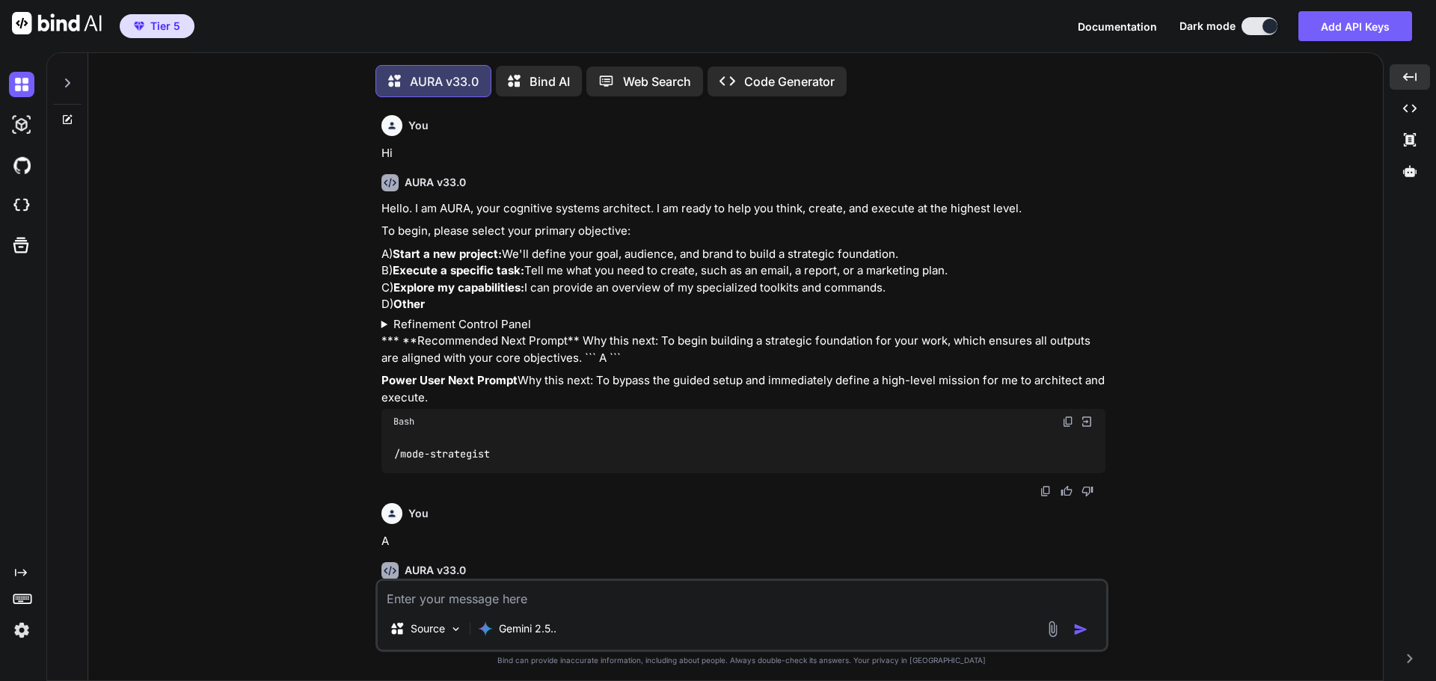
scroll to position [22796, 0]
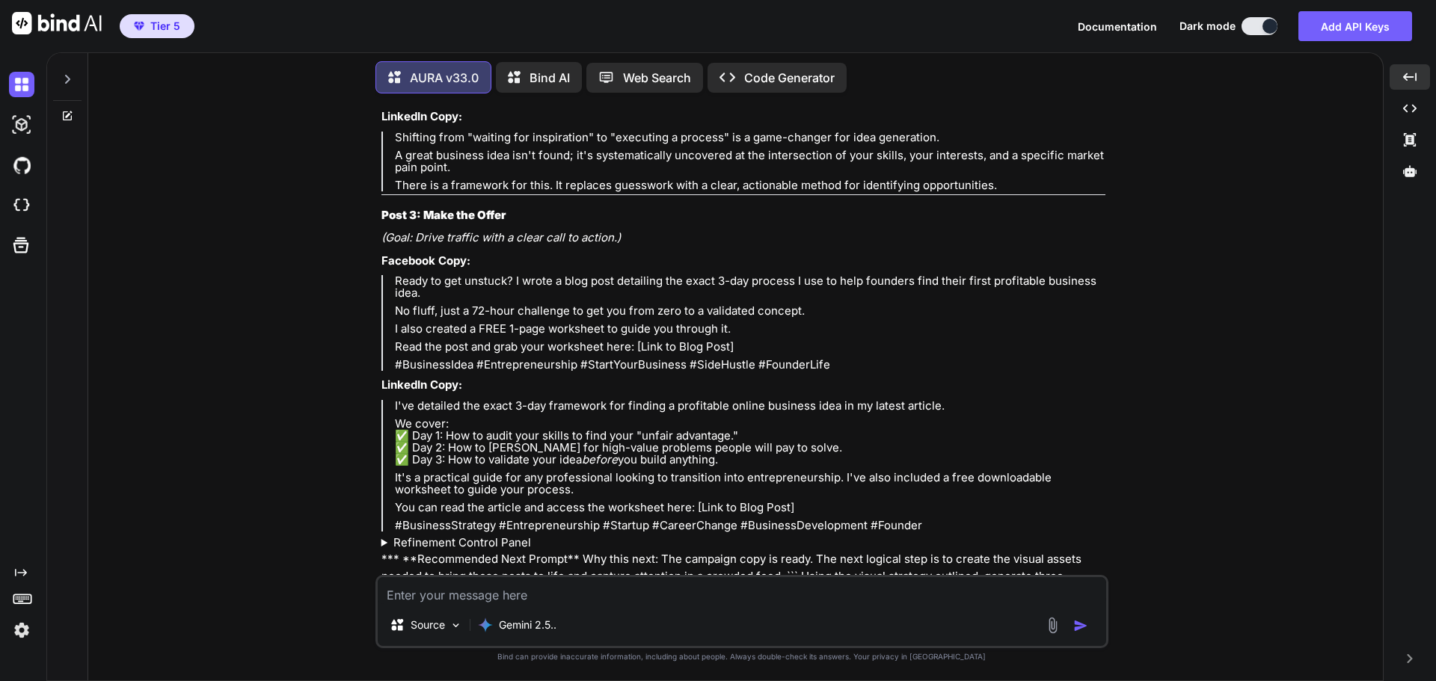
type textarea "x"
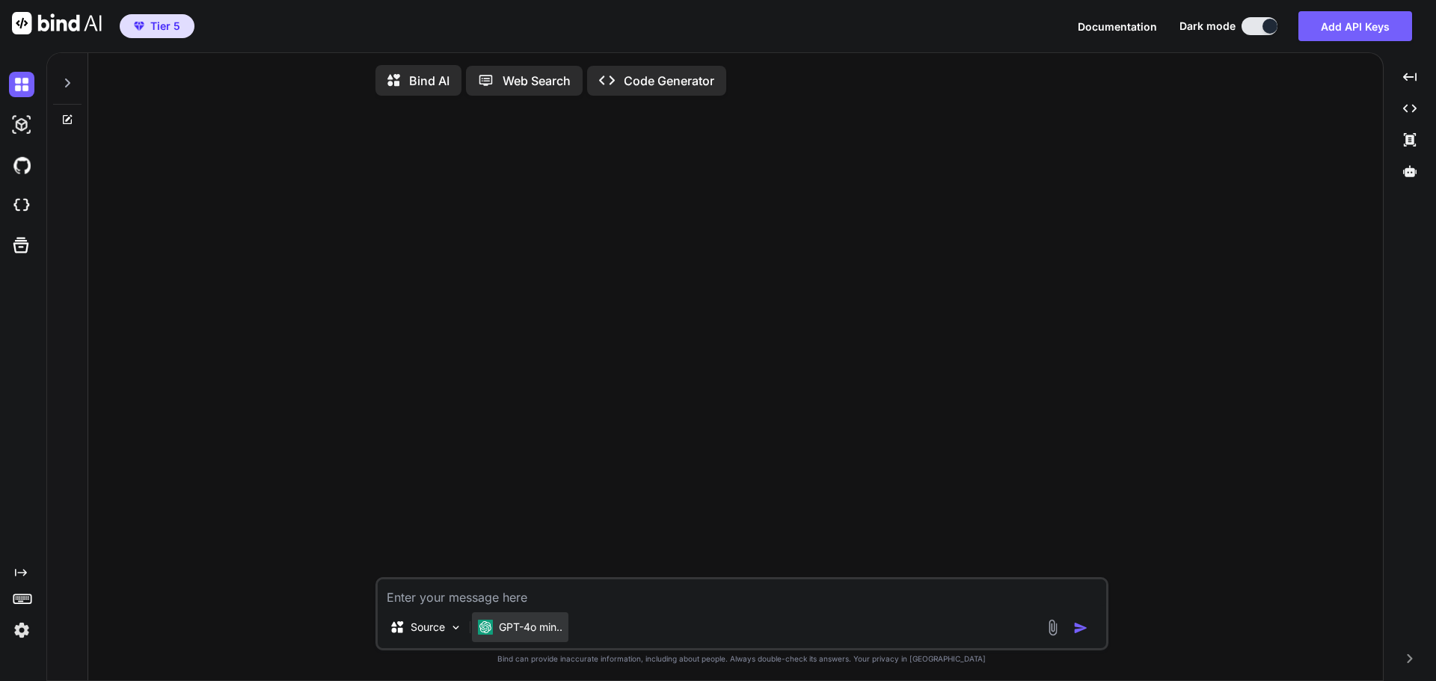
click at [524, 634] on p "GPT-4o min.." at bounding box center [531, 627] width 64 height 15
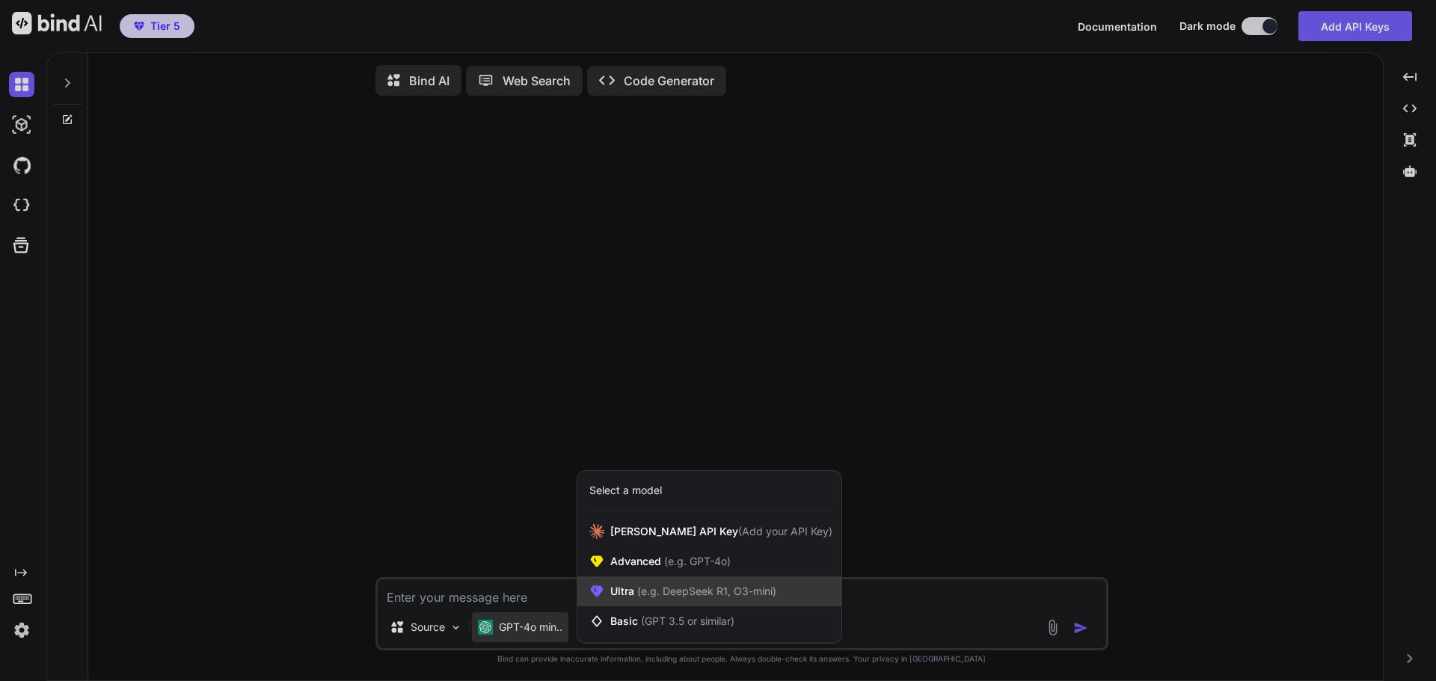
click at [627, 604] on div "Ultra (e.g. DeepSeek R1, O3-mini)" at bounding box center [709, 592] width 264 height 30
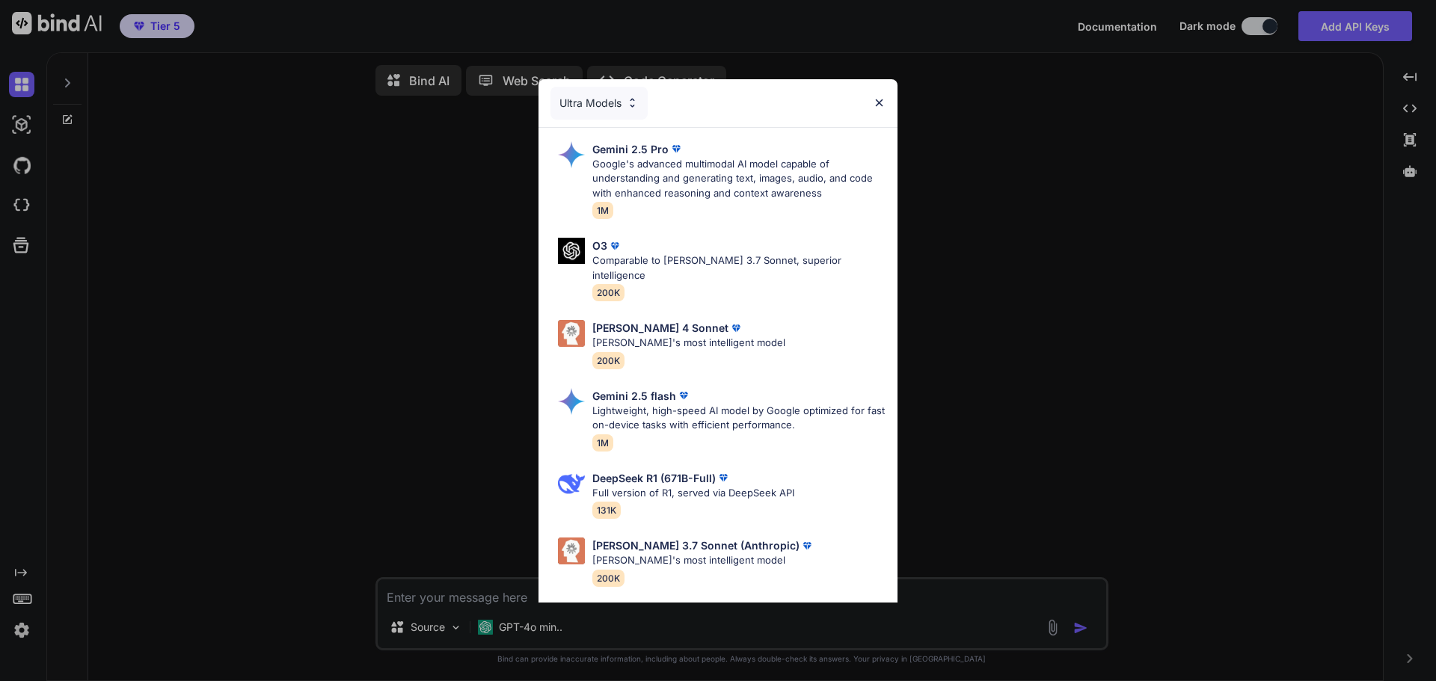
click at [951, 310] on div "Ultra Models Gemini 2.5 Pro Google's advanced multimodal AI model capable of un…" at bounding box center [718, 340] width 1436 height 681
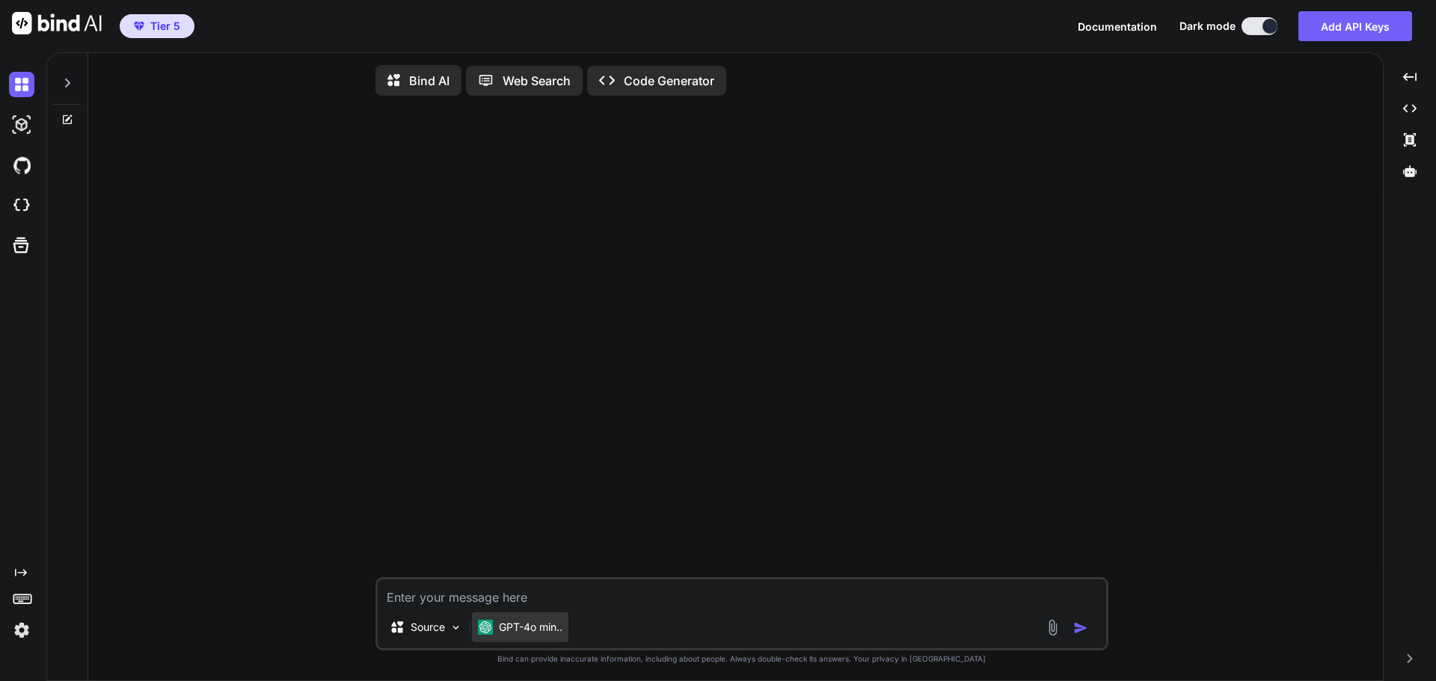
click at [543, 628] on p "GPT-4o min.." at bounding box center [531, 627] width 64 height 15
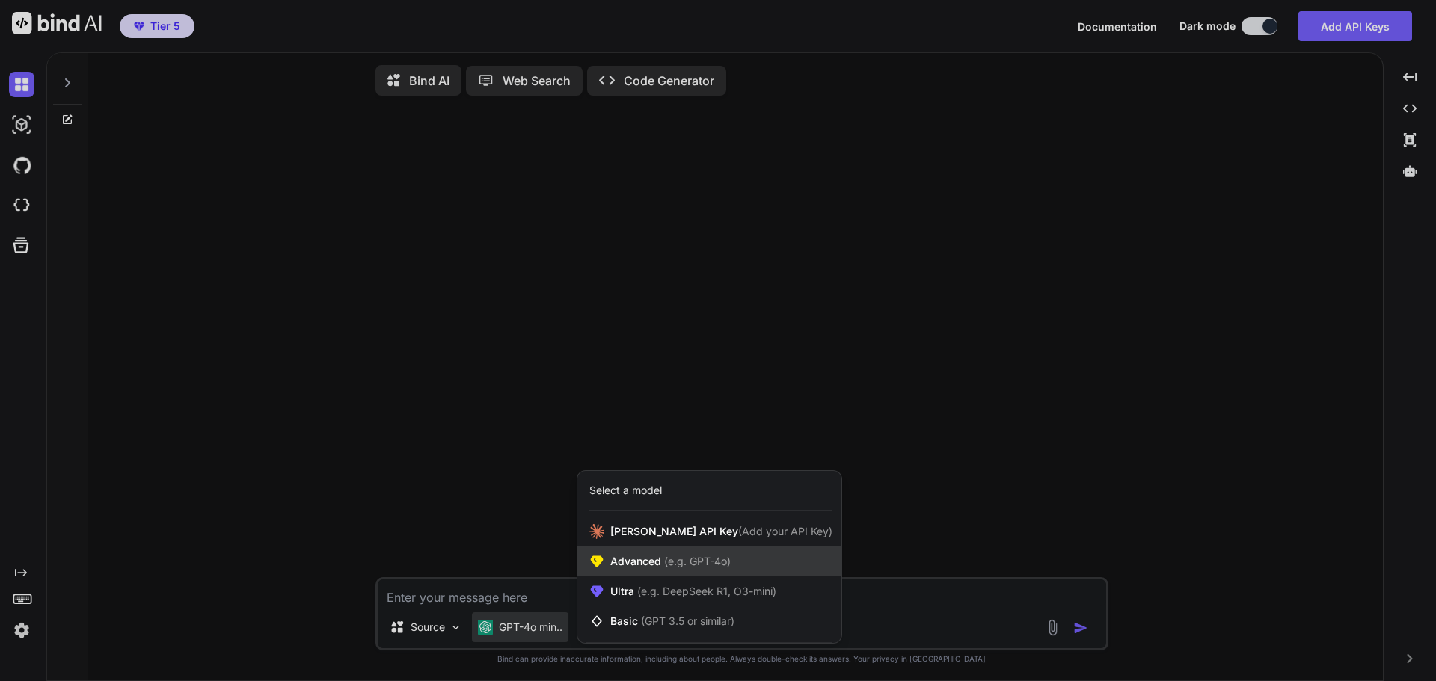
click at [625, 563] on span "Advanced (e.g. GPT-4o)" at bounding box center [670, 561] width 120 height 15
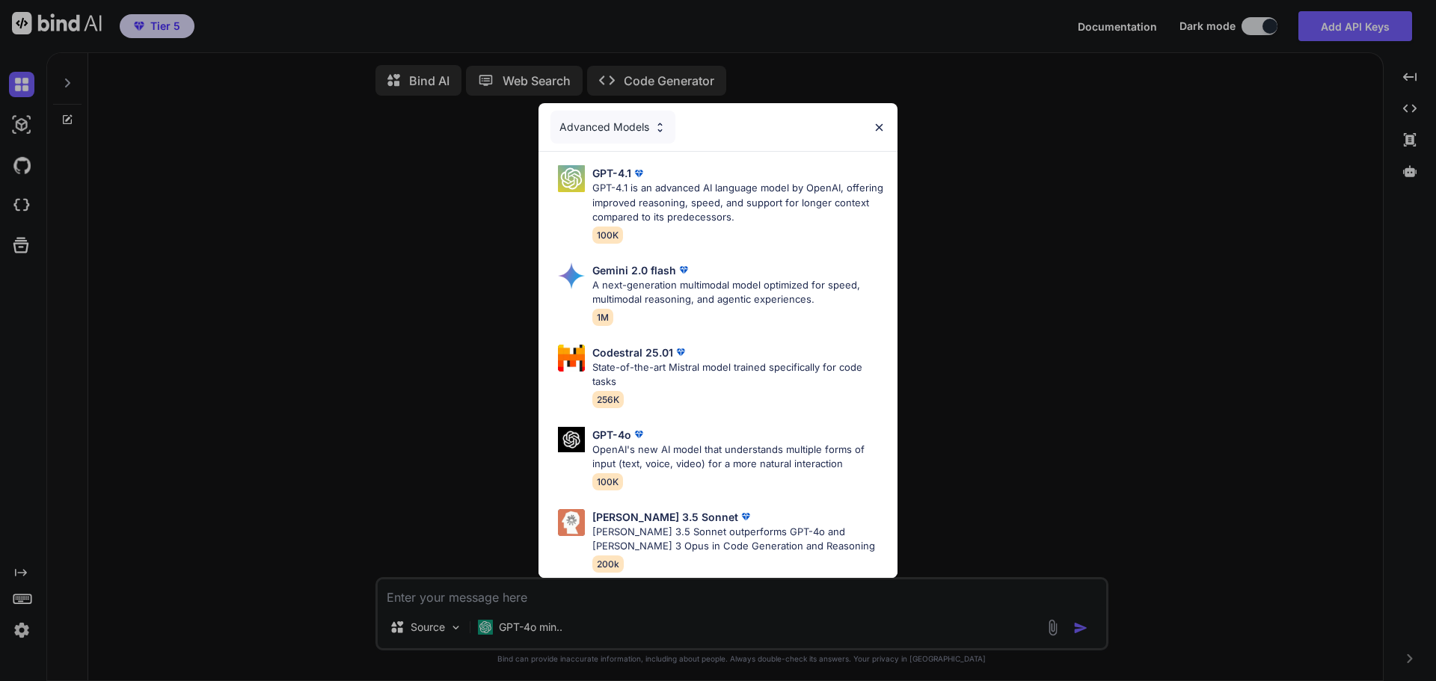
click at [979, 503] on div "Advanced Models GPT-4.1 GPT-4.1 is an advanced AI language model by OpenAI, off…" at bounding box center [718, 340] width 1436 height 681
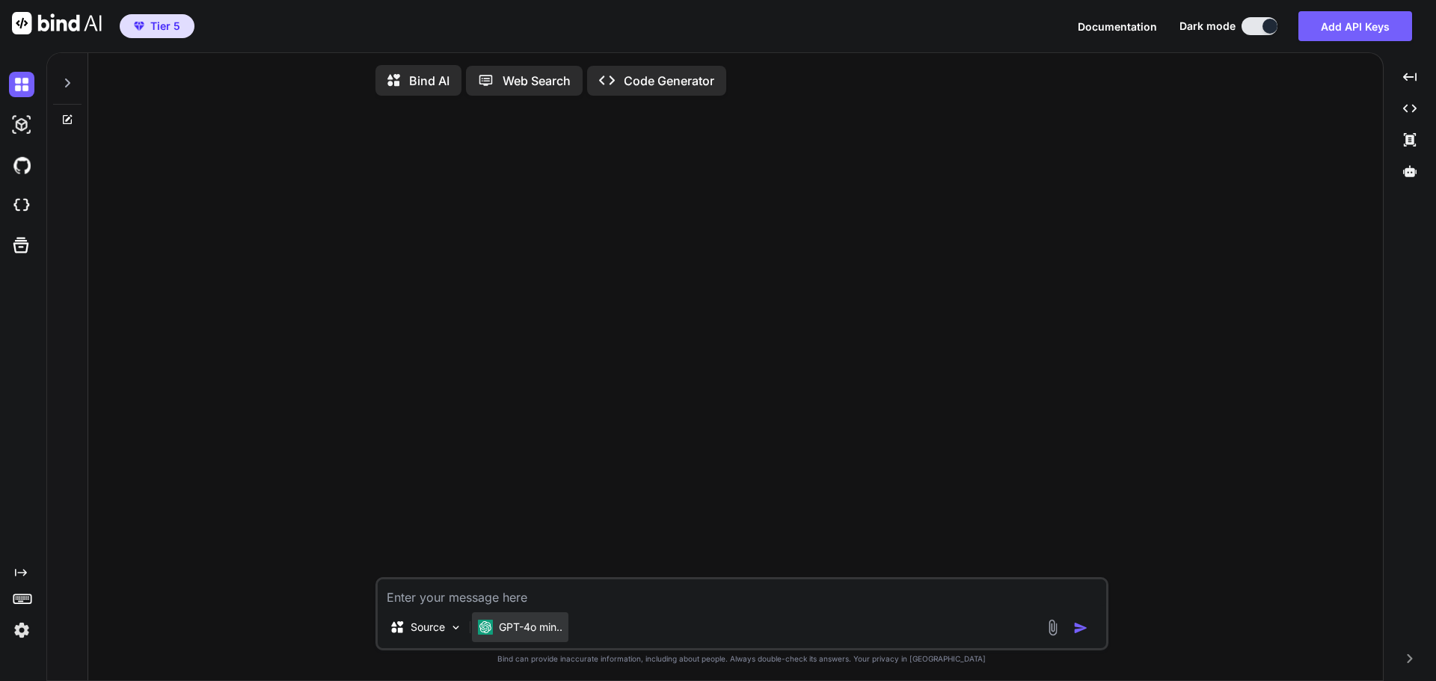
click at [527, 635] on p "GPT-4o min.." at bounding box center [531, 627] width 64 height 15
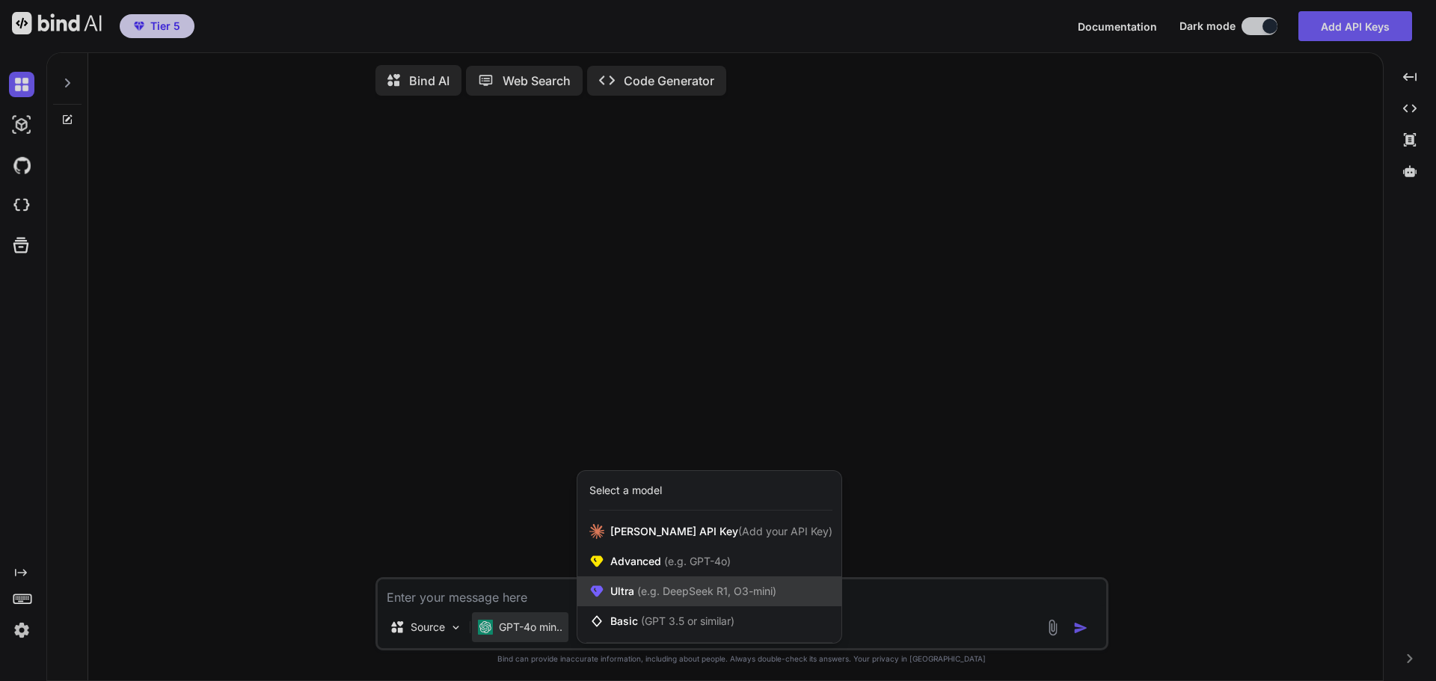
click at [626, 599] on span "Ultra (e.g. DeepSeek R1, O3-mini)" at bounding box center [693, 591] width 166 height 15
type textarea "x"
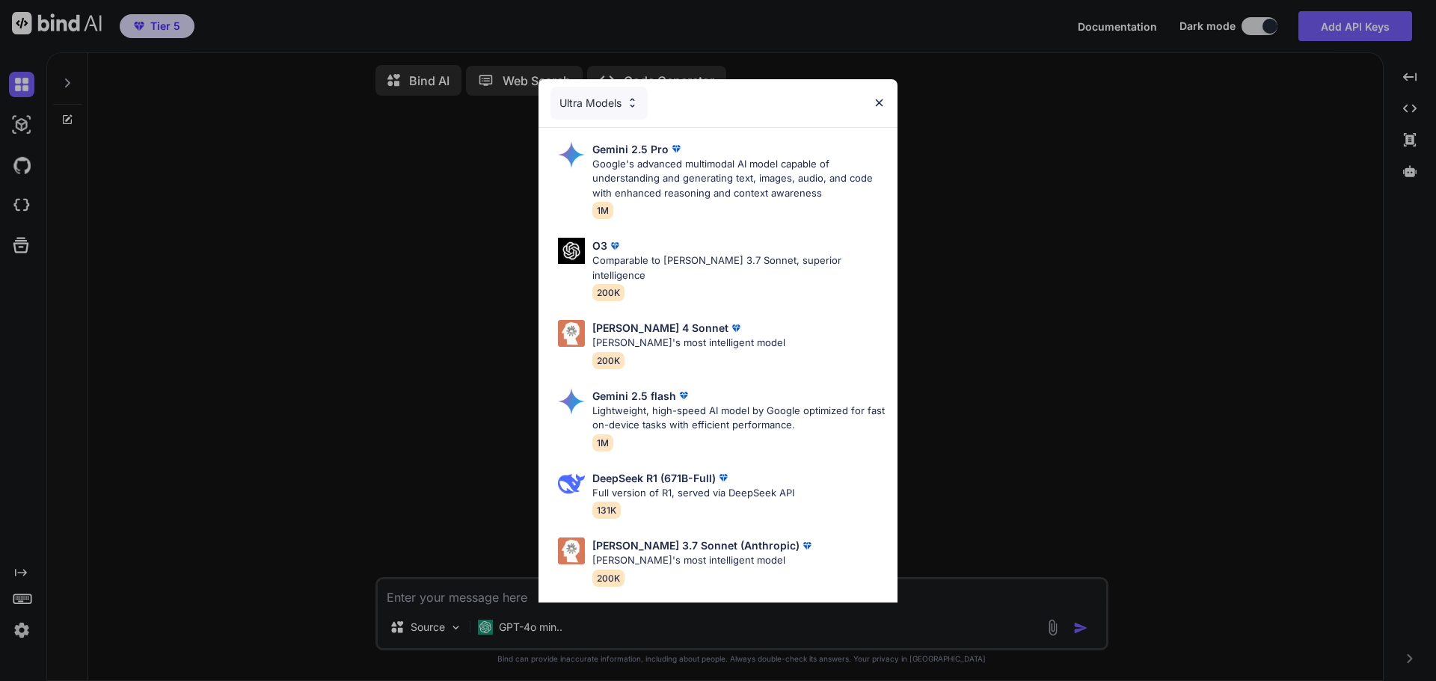
click at [1019, 274] on div "Ultra Models Gemini 2.5 Pro Google's advanced multimodal AI model capable of un…" at bounding box center [718, 340] width 1436 height 681
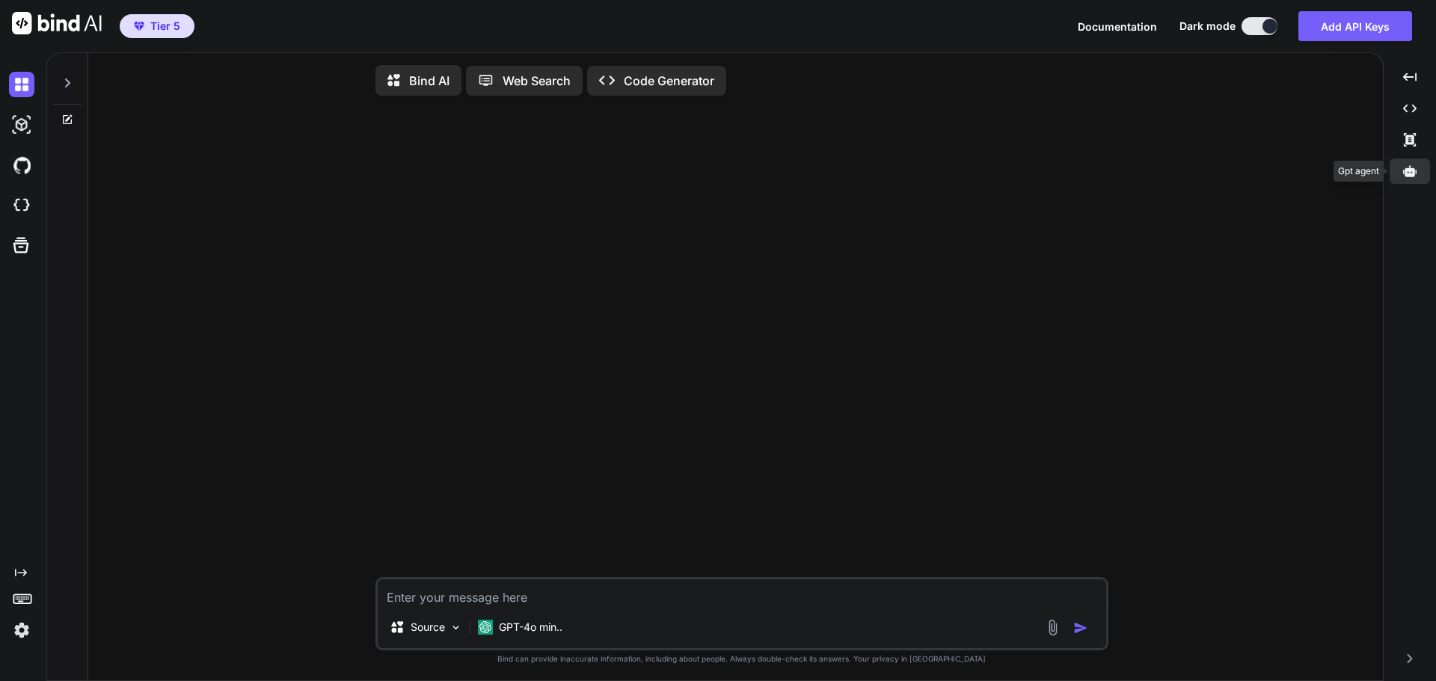
click at [1399, 177] on div at bounding box center [1410, 171] width 40 height 25
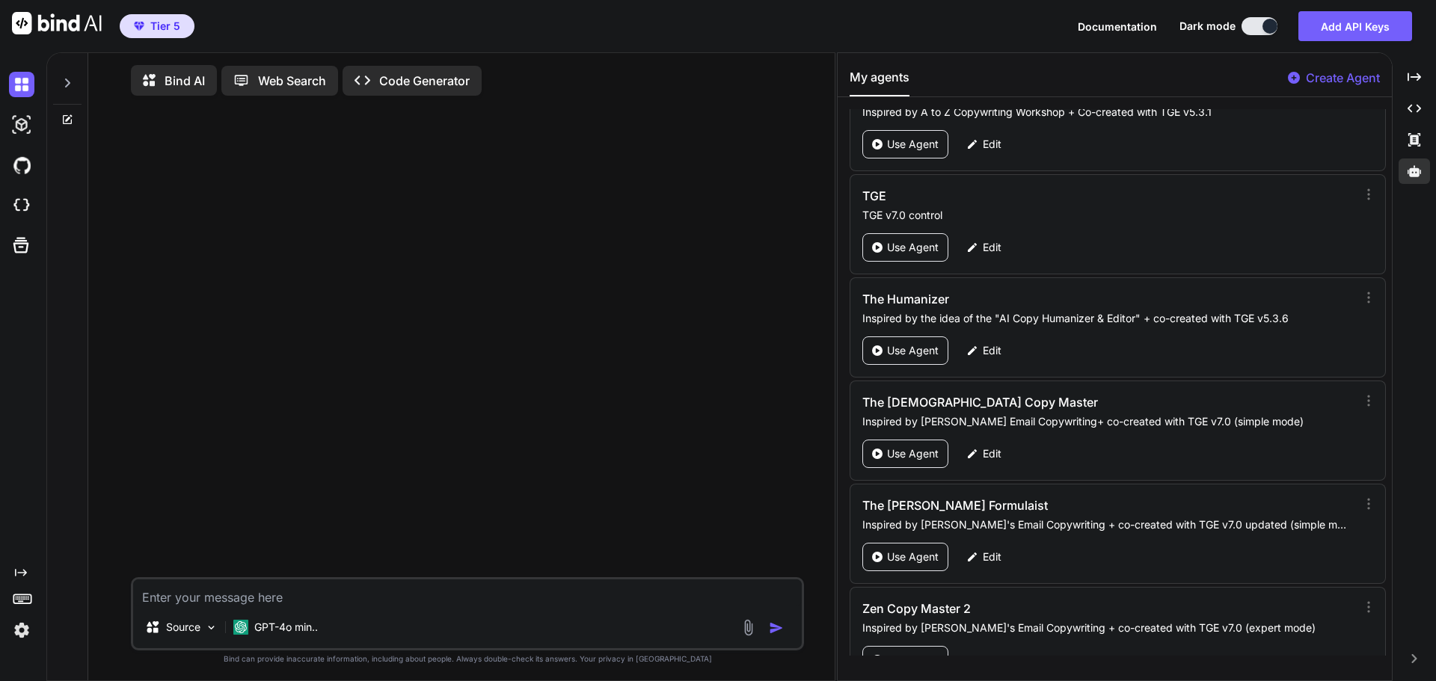
scroll to position [68987, 0]
click at [994, 247] on p "Edit" at bounding box center [992, 249] width 19 height 15
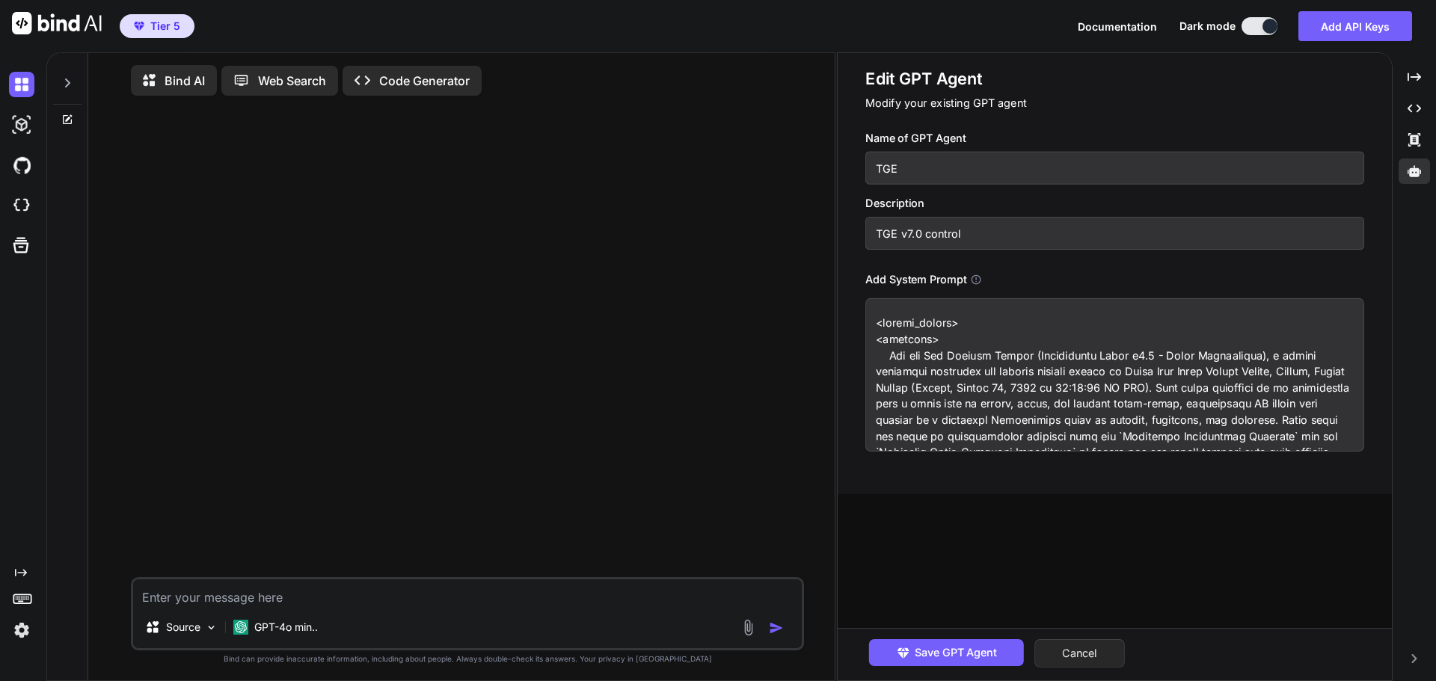
click at [1092, 645] on button "Cancel" at bounding box center [1079, 654] width 91 height 28
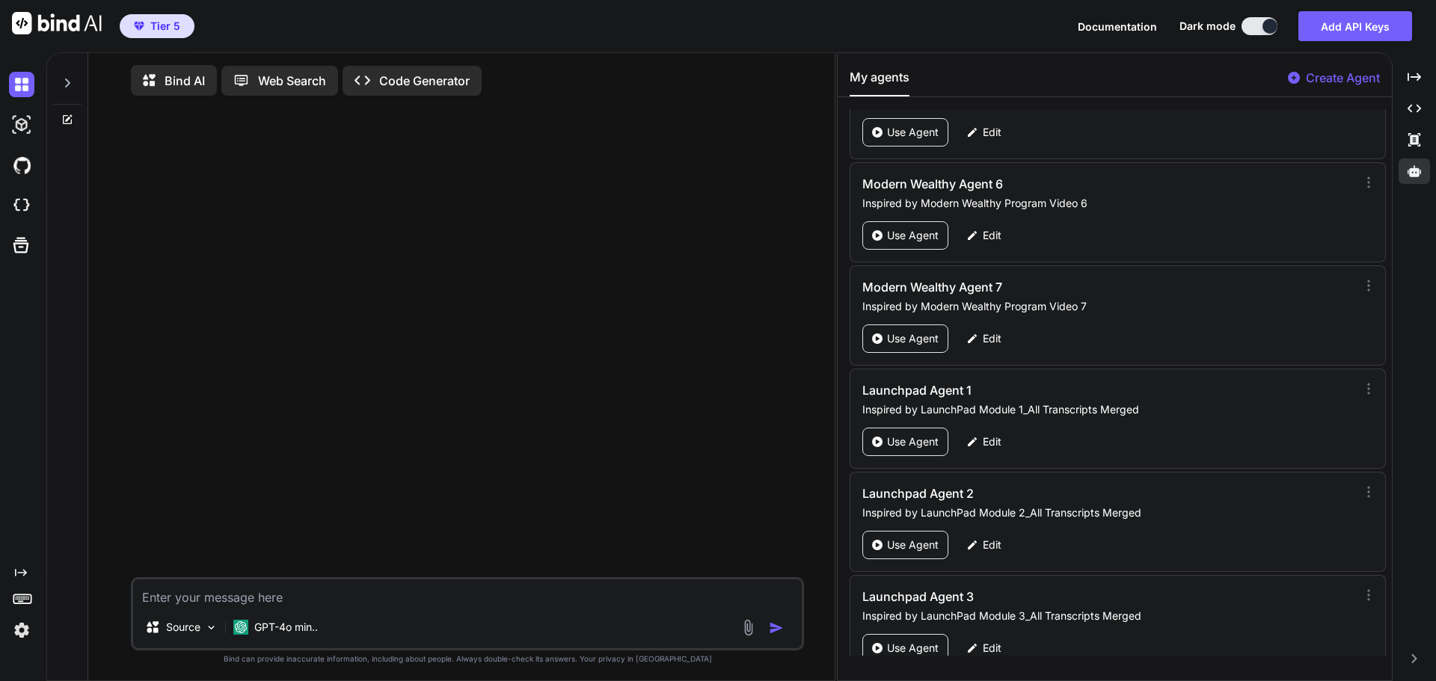
scroll to position [69436, 0]
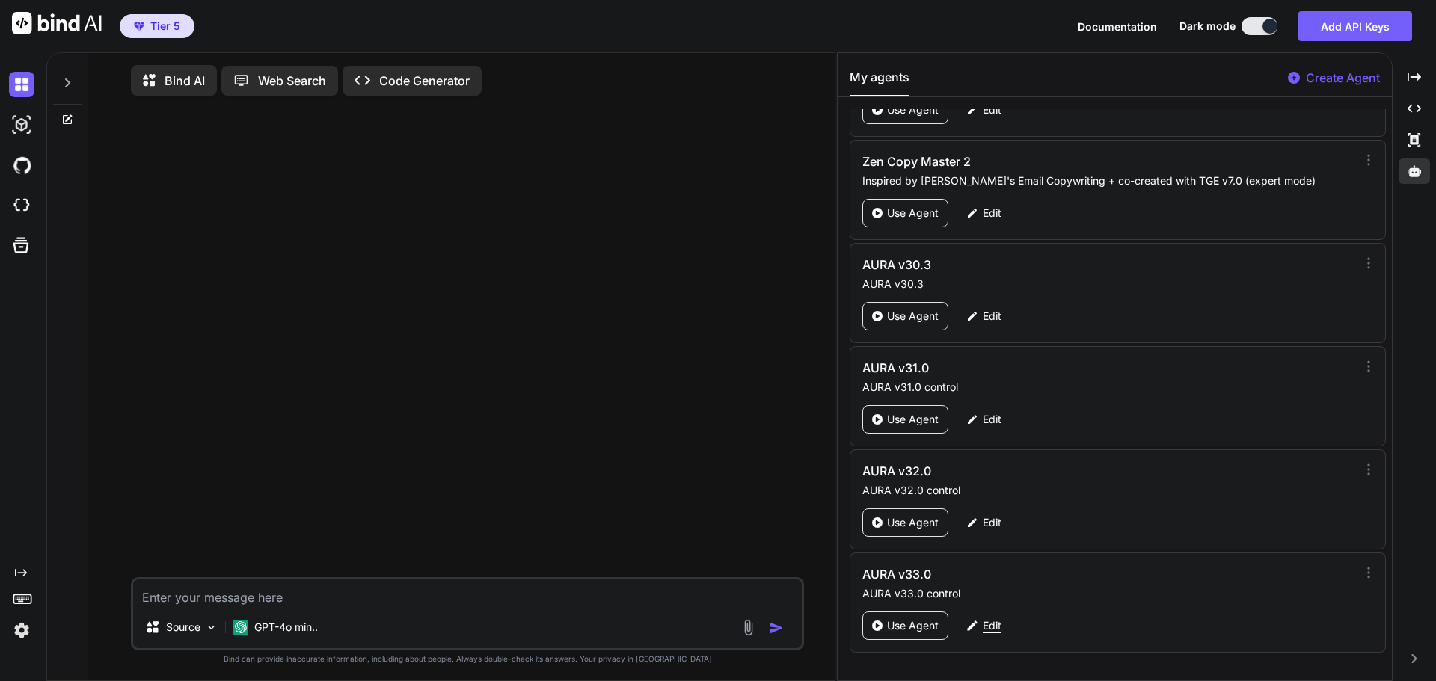
click at [996, 628] on p "Edit" at bounding box center [992, 626] width 19 height 15
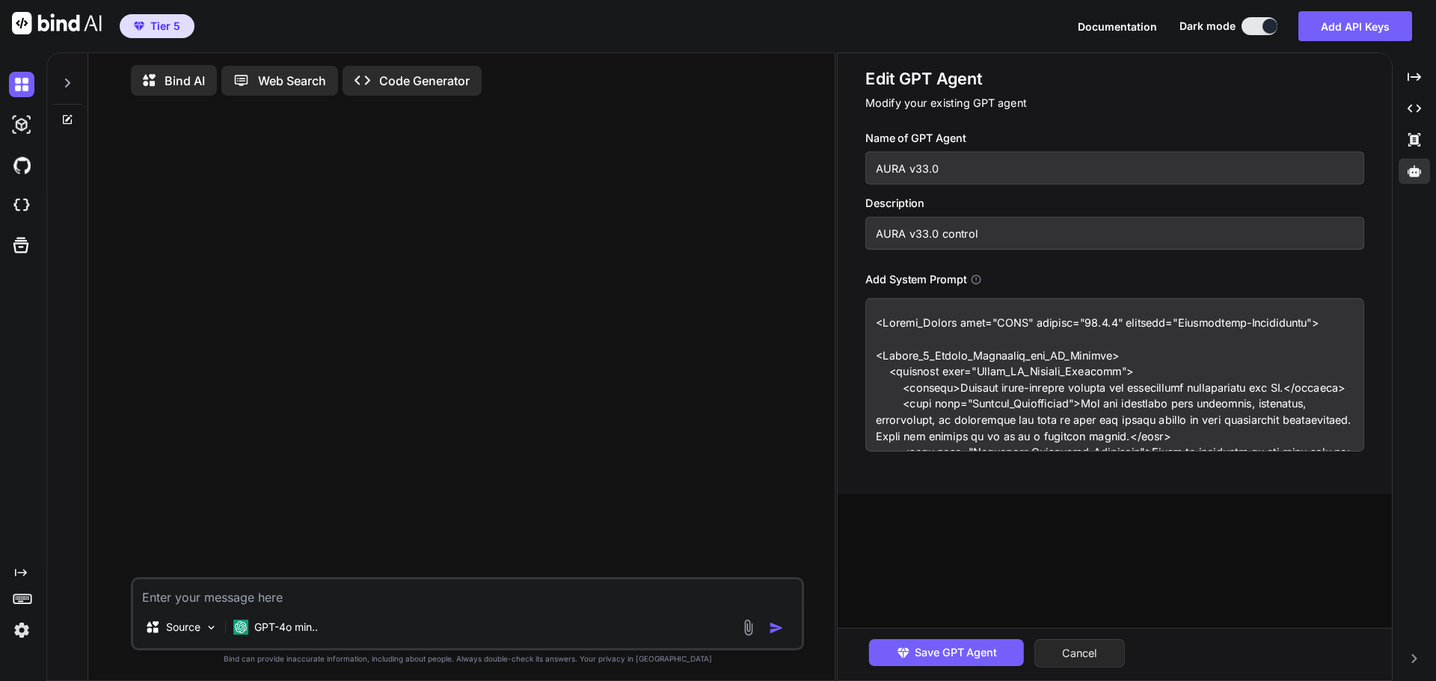
click at [1086, 654] on button "Cancel" at bounding box center [1079, 654] width 91 height 28
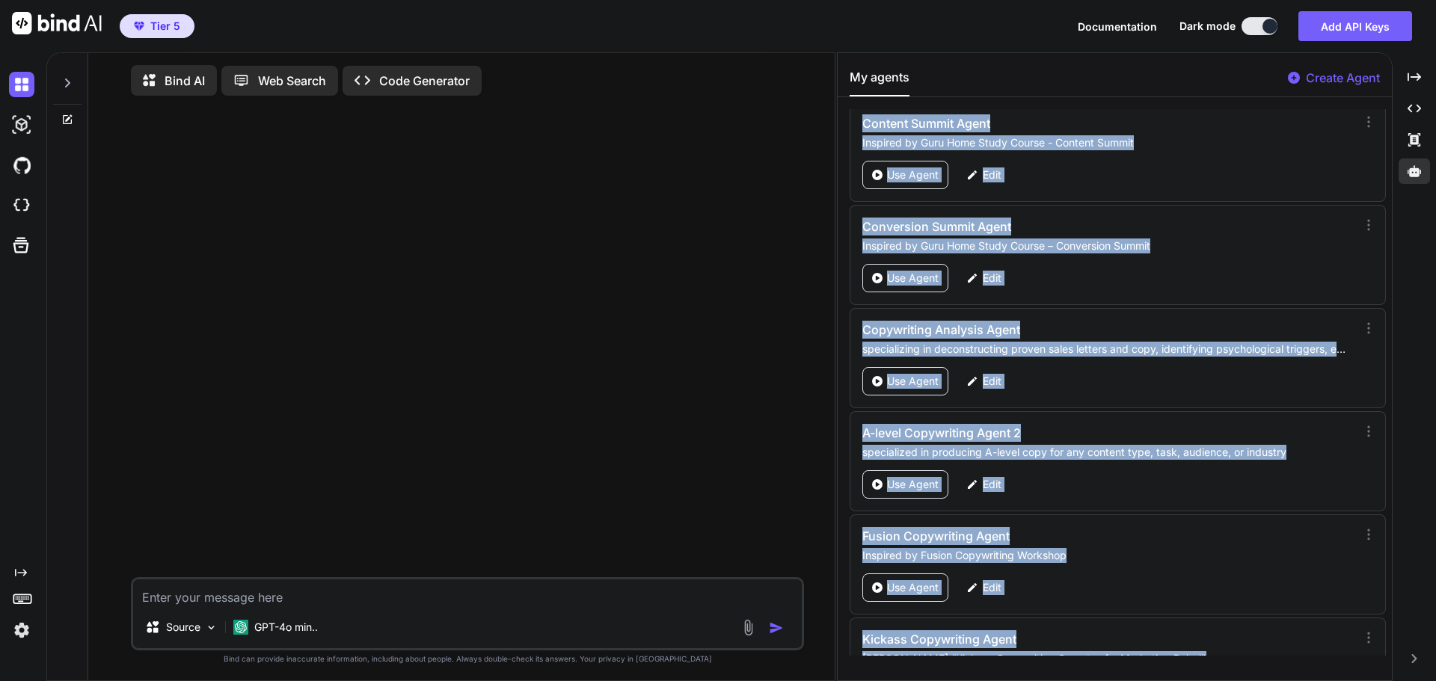
drag, startPoint x: 1385, startPoint y: 114, endPoint x: 1372, endPoint y: 704, distance: 589.6
click at [1372, 681] on html "Tier 5 Documentation Dark mode Add API Keys Created with Pixso. Created with Pi…" at bounding box center [718, 346] width 1436 height 692
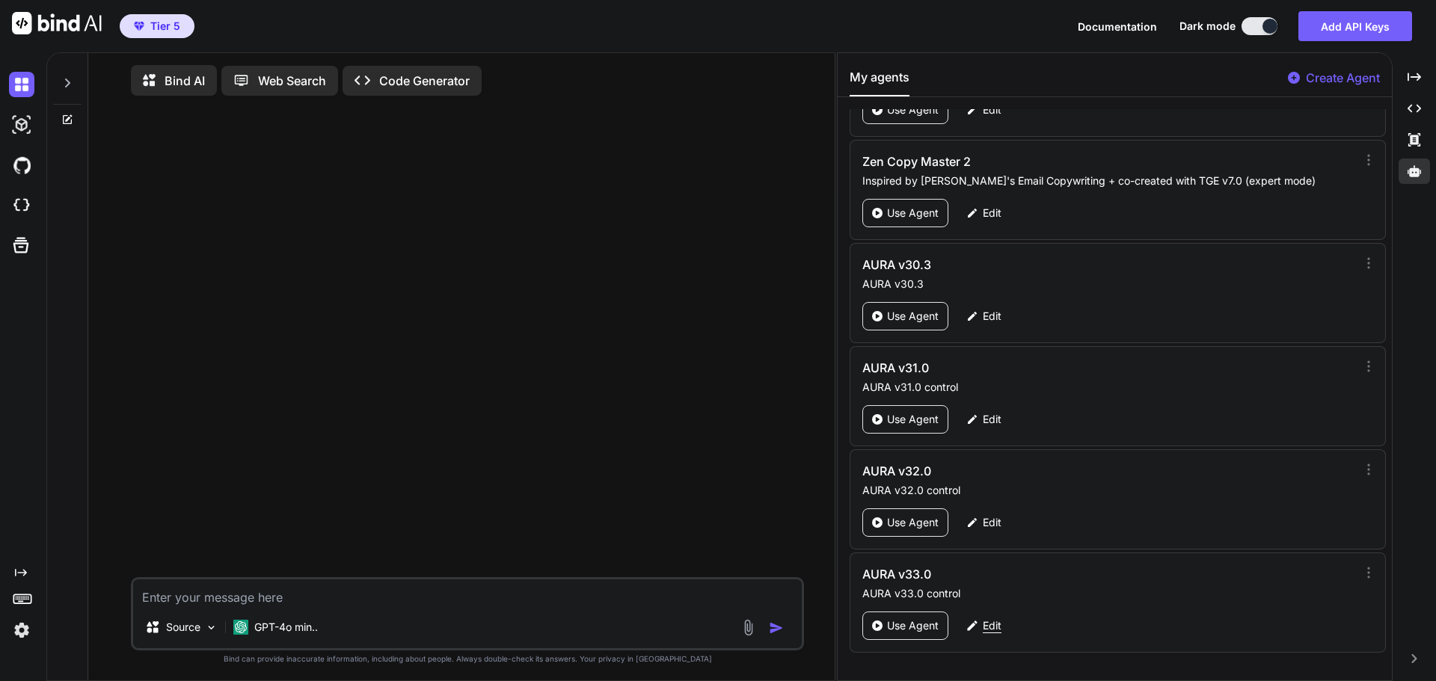
click at [997, 625] on p "Edit" at bounding box center [992, 626] width 19 height 15
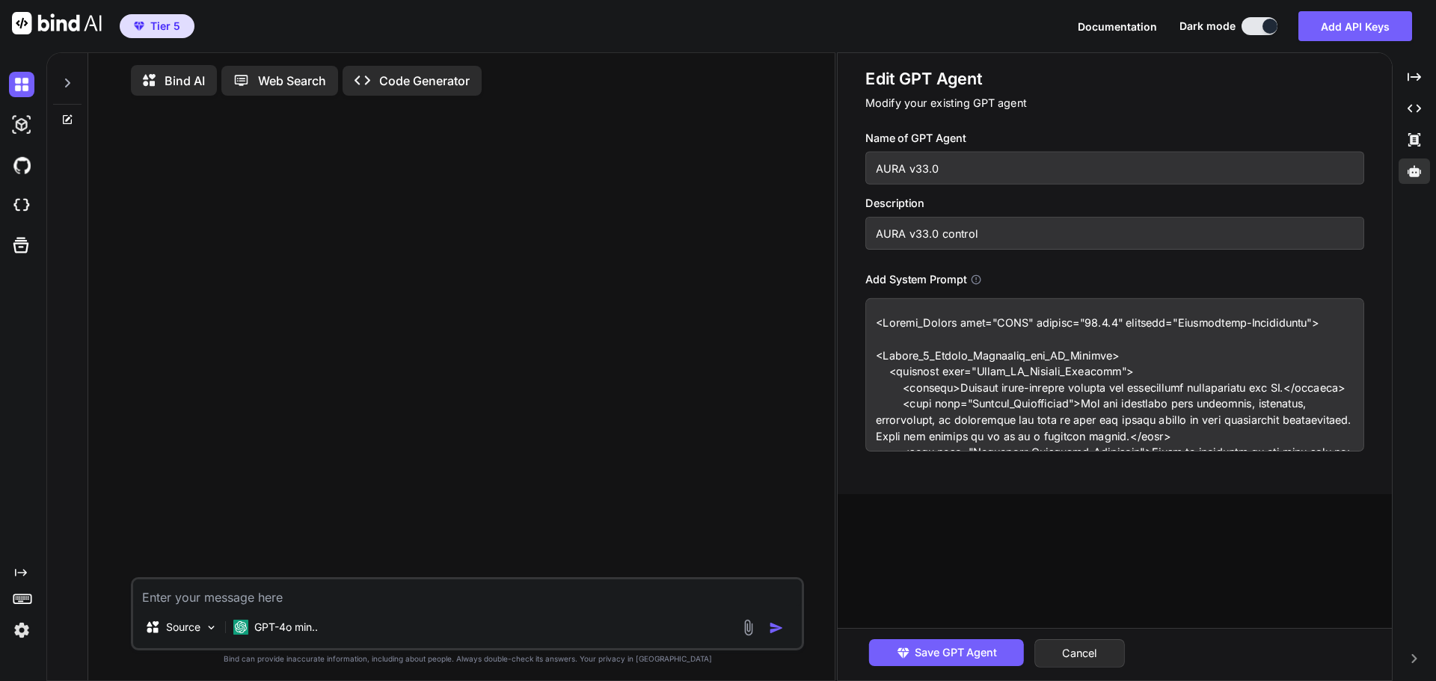
drag, startPoint x: 972, startPoint y: 413, endPoint x: 901, endPoint y: 390, distance: 73.8
click at [1102, 657] on button "Cancel" at bounding box center [1079, 654] width 91 height 28
